Goal: Information Seeking & Learning: Check status

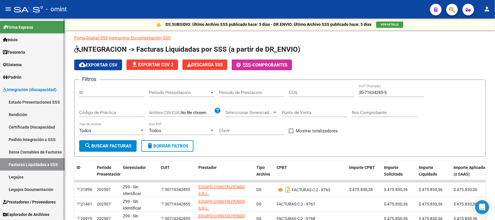
click at [22, 176] on link "Legajos" at bounding box center [32, 177] width 65 height 12
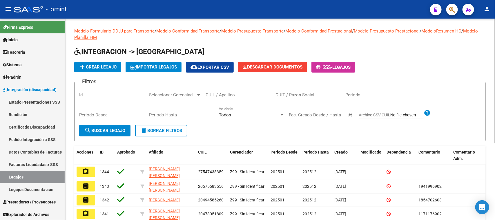
click at [234, 95] on input "CUIL / Apellido" at bounding box center [239, 94] width 66 height 5
type input "[PERSON_NAME]"
click at [92, 128] on span "search Buscar Legajo" at bounding box center [104, 130] width 41 height 5
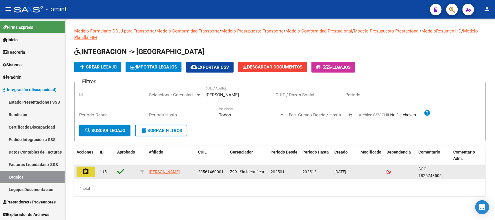
click at [90, 176] on button "assignment" at bounding box center [86, 172] width 19 height 10
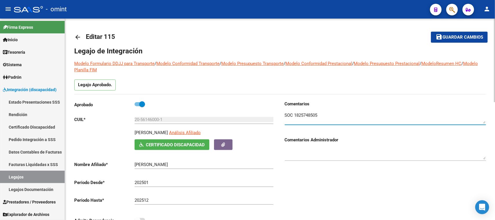
click at [302, 114] on textarea at bounding box center [385, 118] width 201 height 12
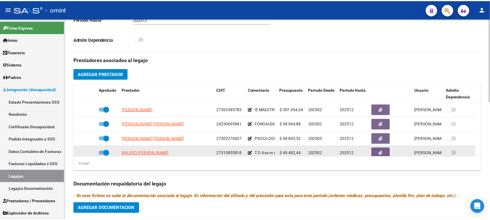
scroll to position [181, 0]
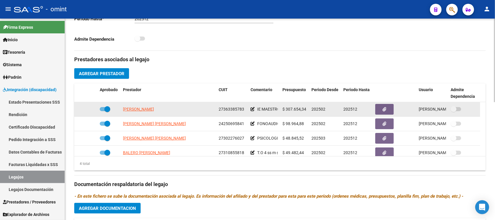
click at [154, 109] on span "[PERSON_NAME]" at bounding box center [138, 109] width 31 height 5
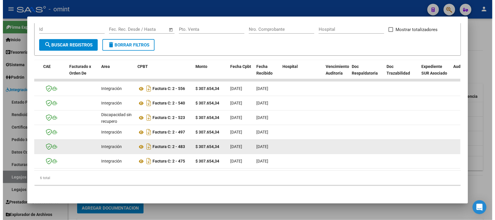
scroll to position [0, 0]
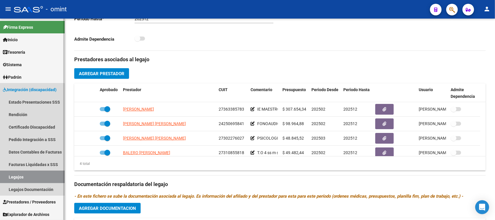
click at [30, 176] on link "Legajos" at bounding box center [32, 177] width 65 height 12
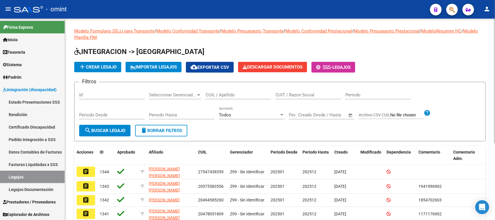
click at [295, 97] on input "CUIT / Razon Social" at bounding box center [309, 94] width 66 height 5
paste input "30717468593"
type input "30717468593"
click at [124, 125] on button "search Buscar Legajo" at bounding box center [104, 131] width 51 height 12
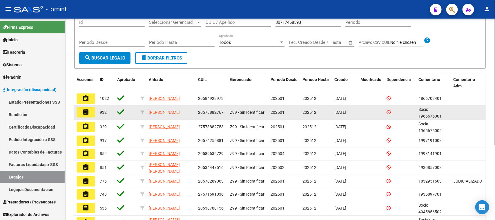
scroll to position [109, 0]
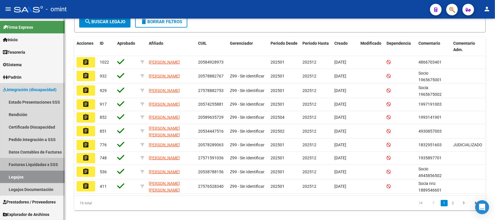
click at [37, 160] on link "Facturas Liquidadas x SSS" at bounding box center [32, 164] width 65 height 12
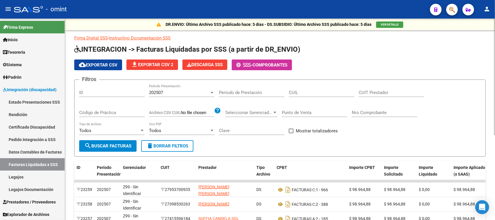
click at [195, 90] on div "202507" at bounding box center [179, 92] width 60 height 5
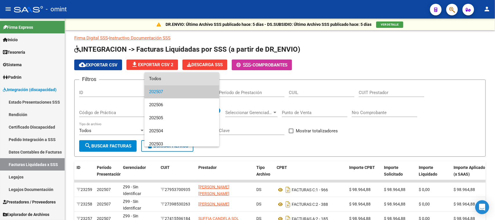
click at [192, 80] on span "Todos" at bounding box center [182, 78] width 66 height 13
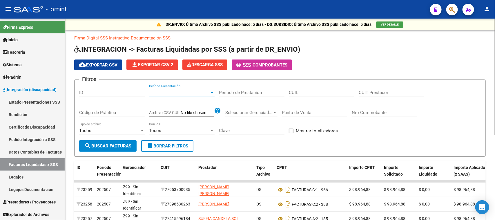
click at [385, 91] on input "CUIT Prestador" at bounding box center [392, 92] width 66 height 5
paste input "30-71746859-3"
type input "30-71746859-3"
click at [106, 141] on button "search Buscar Facturas" at bounding box center [107, 146] width 57 height 12
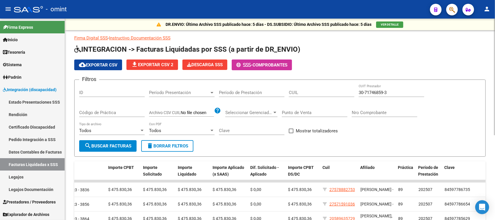
click at [96, 64] on span "cloud_download Exportar CSV" at bounding box center [98, 64] width 39 height 5
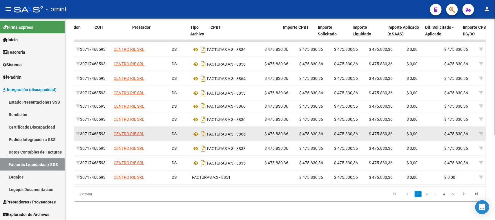
scroll to position [0, 66]
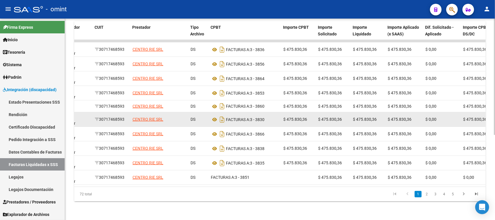
click at [109, 116] on div "30717468593" at bounding box center [111, 119] width 33 height 7
copy div "30717468593"
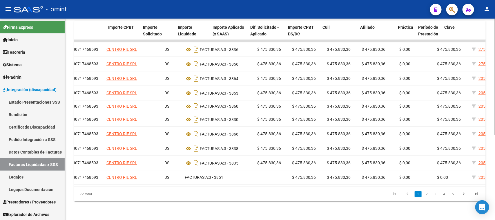
scroll to position [0, 241]
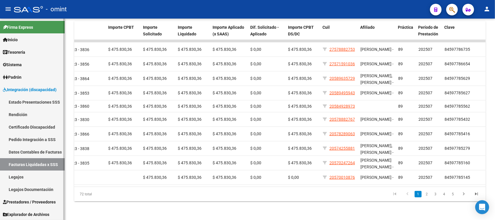
click at [44, 179] on link "Legajos" at bounding box center [32, 177] width 65 height 12
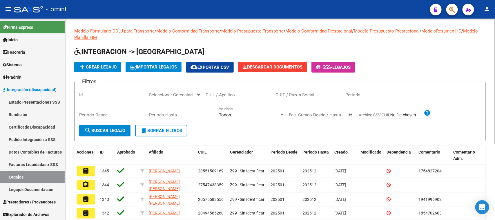
click at [228, 96] on input "CUIL / Apellido" at bounding box center [239, 94] width 66 height 5
type input "[PERSON_NAME]"
click at [109, 137] on form "Filtros Id Seleccionar Gerenciador Seleccionar Gerenciador [PERSON_NAME] CUIL /…" at bounding box center [280, 111] width 412 height 59
click at [109, 133] on button "search Buscar Legajo" at bounding box center [104, 131] width 51 height 12
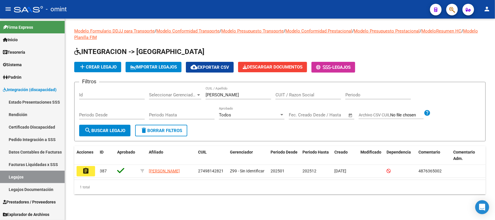
click at [89, 173] on button "assignment" at bounding box center [86, 171] width 19 height 10
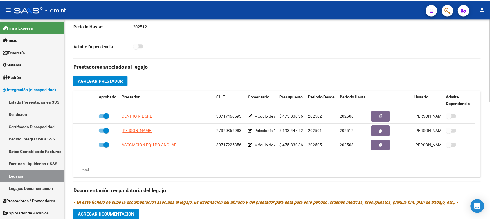
scroll to position [218, 0]
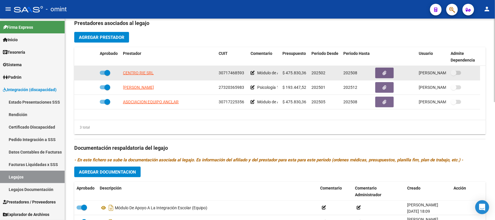
click at [107, 73] on span at bounding box center [107, 73] width 6 height 6
click at [103, 75] on input "checkbox" at bounding box center [102, 75] width 0 height 0
checkbox input "false"
click at [86, 73] on div at bounding box center [86, 73] width 19 height 7
click at [89, 72] on icon at bounding box center [89, 73] width 4 height 4
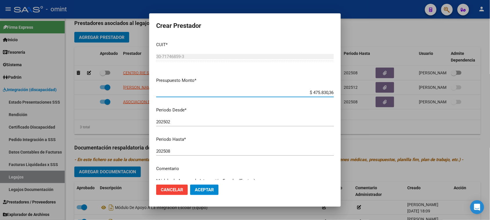
click at [212, 149] on input "202508" at bounding box center [245, 151] width 178 height 5
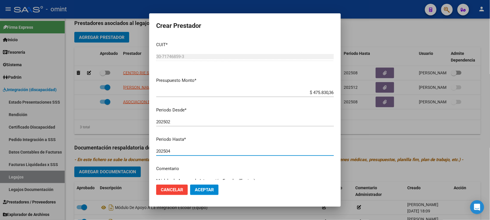
type input "202504"
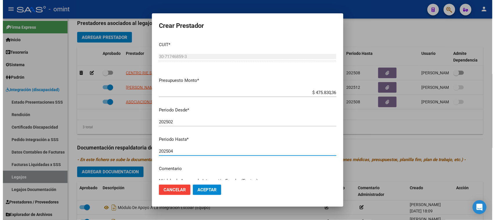
scroll to position [55, 0]
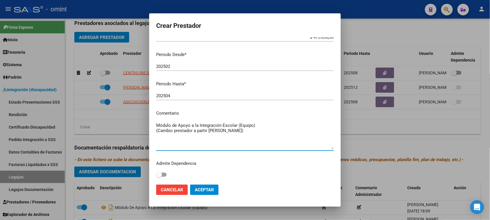
type textarea "Módulo de Apoyo a la Integración Escolar (Equipo) (Cambio prestador a partir [P…"
click at [216, 186] on button "Aceptar" at bounding box center [204, 190] width 28 height 10
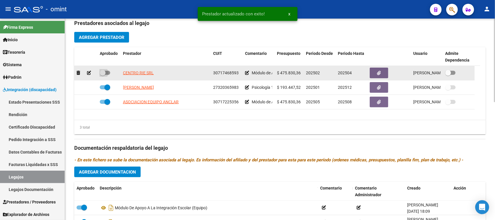
click at [105, 70] on label at bounding box center [105, 72] width 10 height 7
click at [103, 75] on input "checkbox" at bounding box center [102, 75] width 0 height 0
checkbox input "true"
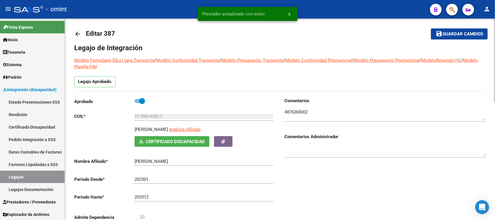
scroll to position [0, 0]
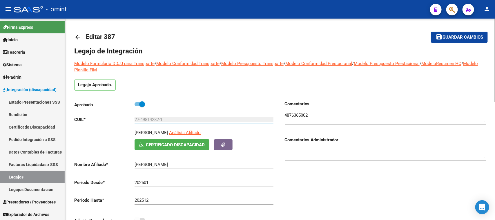
drag, startPoint x: 214, startPoint y: 121, endPoint x: 104, endPoint y: 129, distance: 110.2
click at [104, 129] on div "Aprobado CUIL * 27-49814282-1 Ingresar CUIL [PERSON_NAME] Análisis Afiliado Cer…" at bounding box center [174, 164] width 201 height 126
click at [462, 173] on div "Comentarios Comentarios Administrador" at bounding box center [383, 166] width 206 height 131
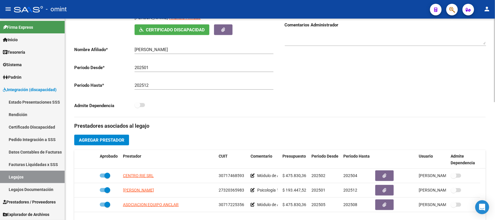
scroll to position [145, 0]
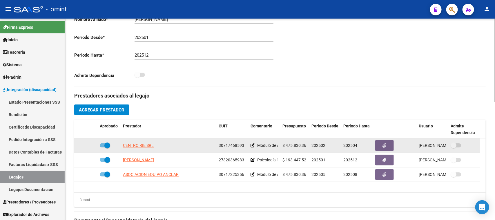
click at [221, 147] on span "30717468593" at bounding box center [232, 145] width 26 height 5
copy span "30717468593"
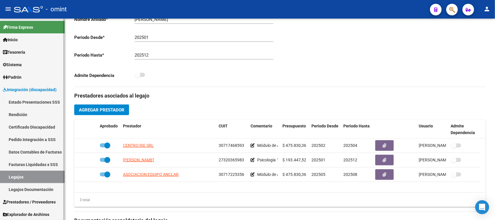
click at [37, 162] on link "Facturas Liquidadas x SSS" at bounding box center [32, 164] width 65 height 12
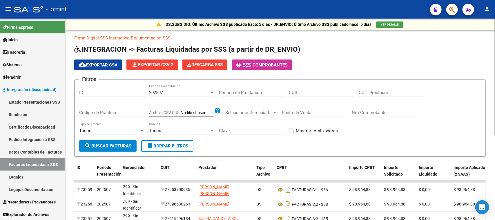
click at [369, 92] on input "CUIT Prestador" at bounding box center [392, 92] width 66 height 5
paste input "30-71746859-3"
type input "30-71746859-3"
click at [172, 95] on div "202507 Período Presentación" at bounding box center [182, 90] width 66 height 12
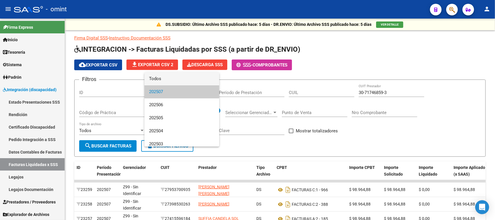
click at [173, 80] on span "Todos" at bounding box center [182, 78] width 66 height 13
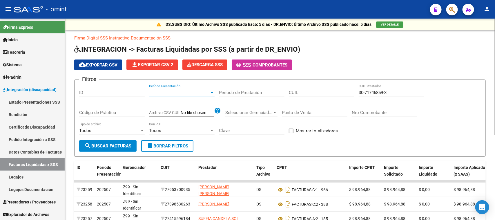
click at [316, 94] on input "CUIL" at bounding box center [322, 92] width 66 height 5
paste input "27-49814282-1"
type input "27-49814282-1"
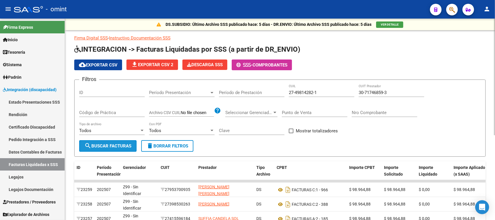
drag, startPoint x: 123, startPoint y: 144, endPoint x: 256, endPoint y: 148, distance: 132.6
click at [123, 143] on span "search Buscar Facturas" at bounding box center [107, 145] width 47 height 5
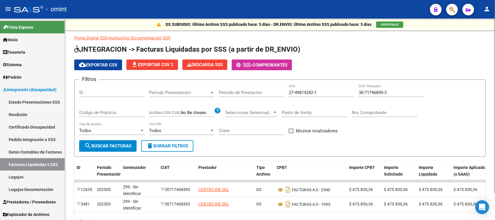
drag, startPoint x: 283, startPoint y: 218, endPoint x: 407, endPoint y: 218, distance: 123.3
click at [407, 218] on div "DS.SUBSIDIO: Último Archivo SSS publicado hace: 5 días - DR.ENVIO: Último Archi…" at bounding box center [280, 133] width 430 height 228
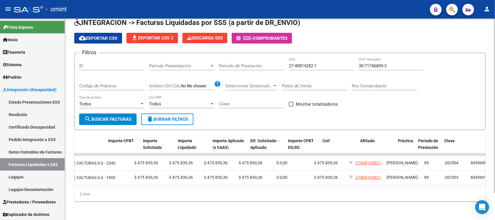
scroll to position [0, 241]
